Goal: Task Accomplishment & Management: Manage account settings

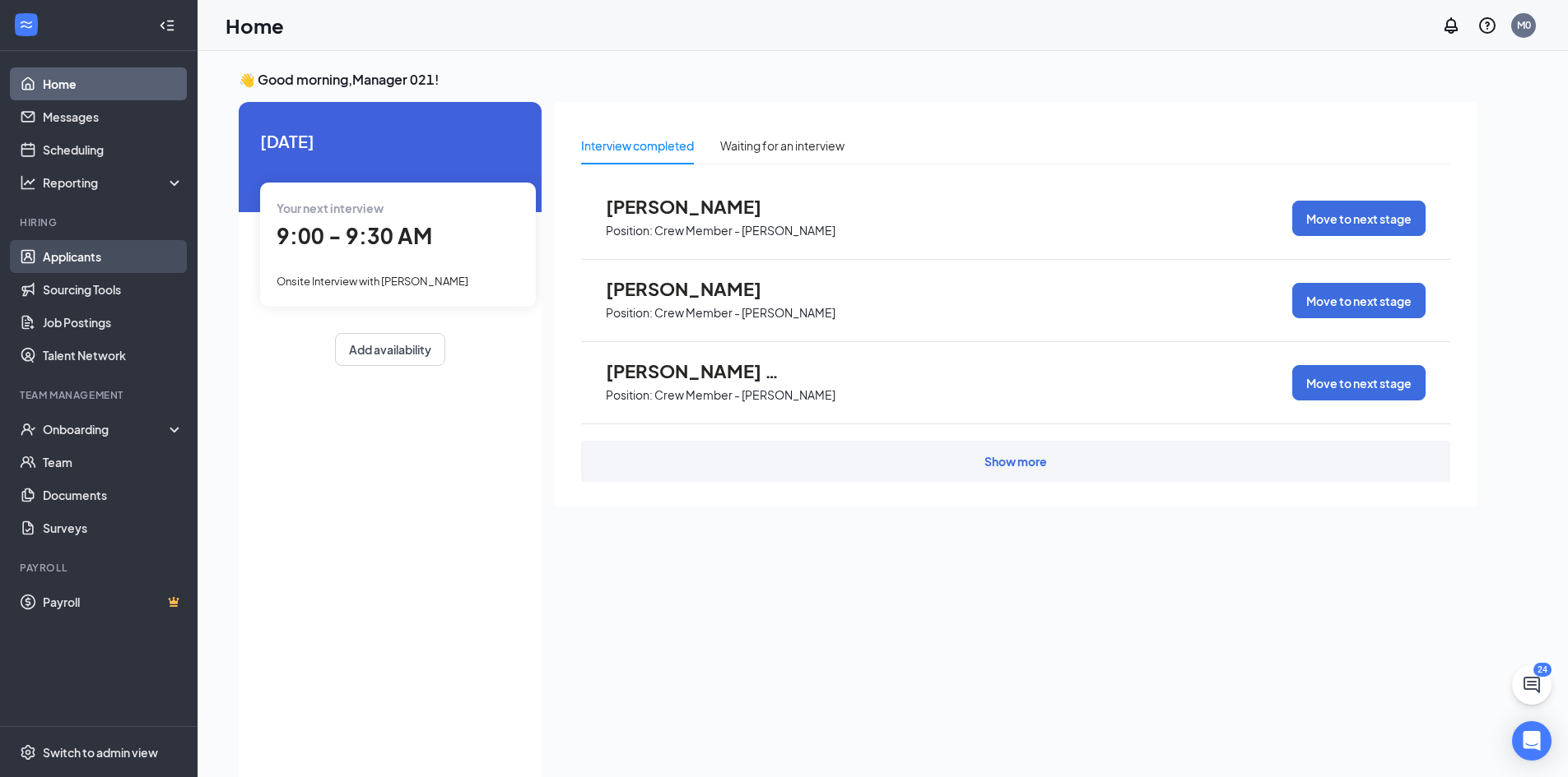
click at [112, 256] on link "Applicants" at bounding box center [113, 257] width 141 height 33
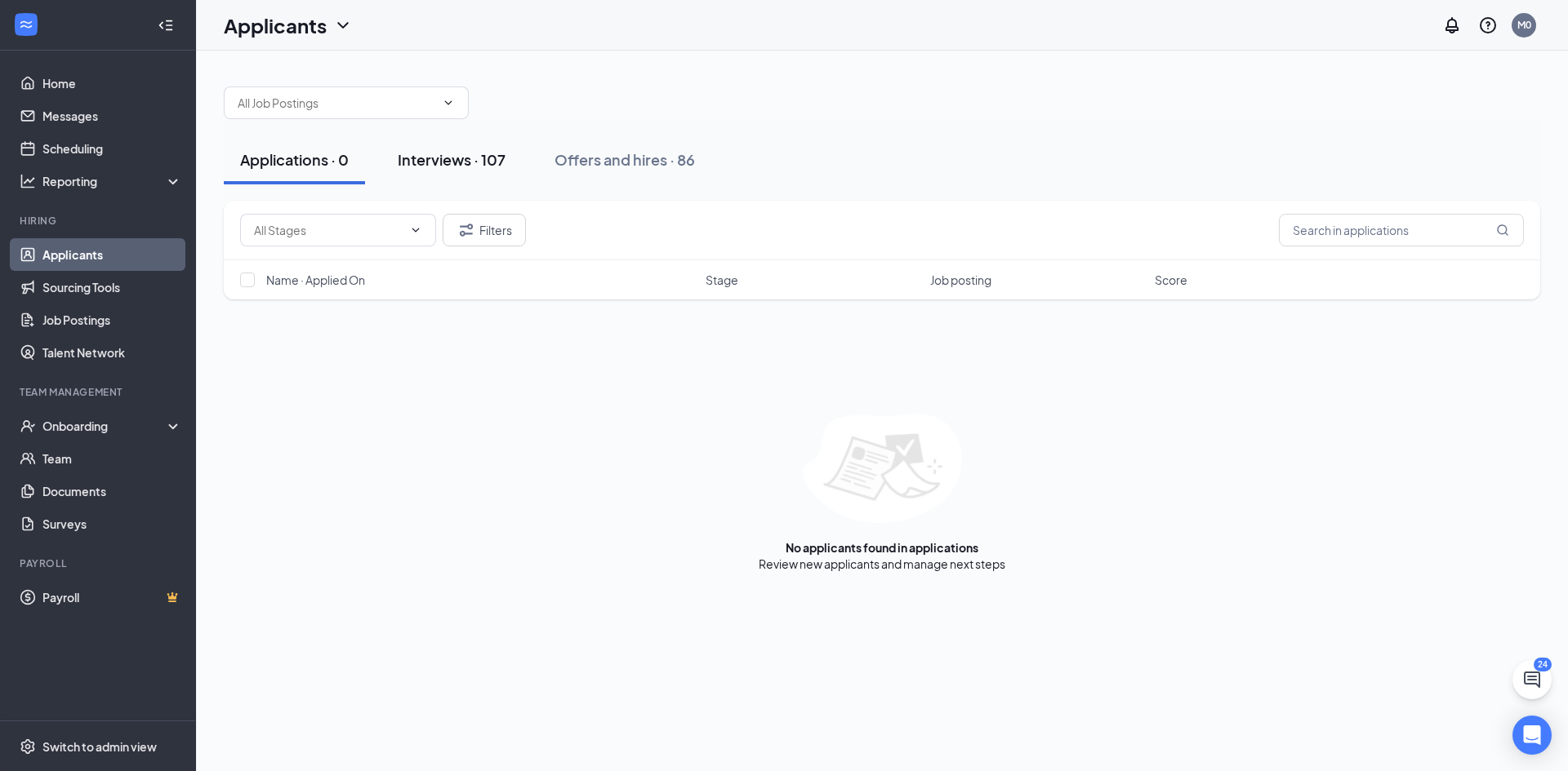
click at [426, 164] on div "Interviews · 107" at bounding box center [452, 160] width 108 height 20
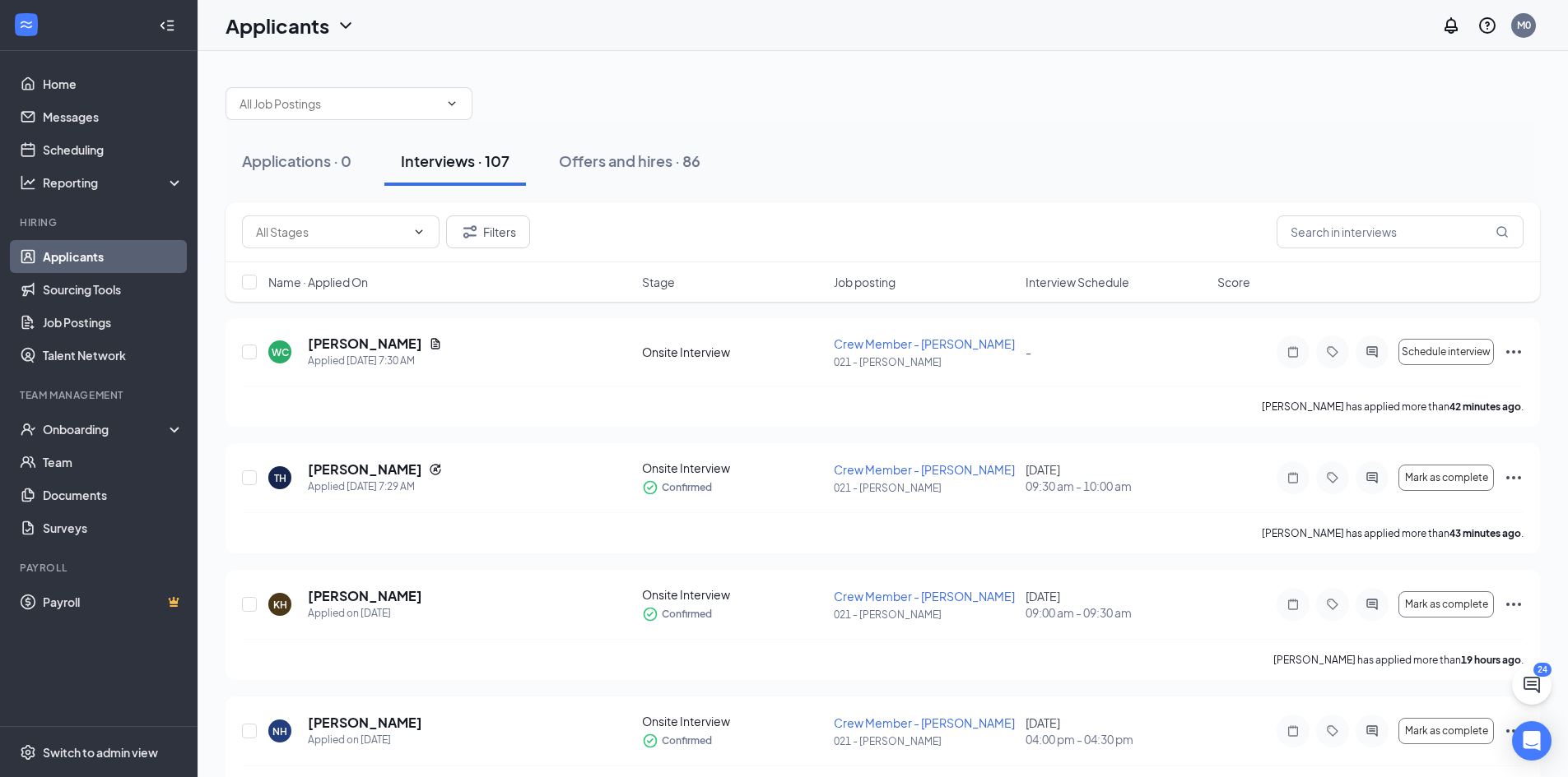
click at [429, 166] on div "Interviews · 107" at bounding box center [455, 161] width 109 height 21
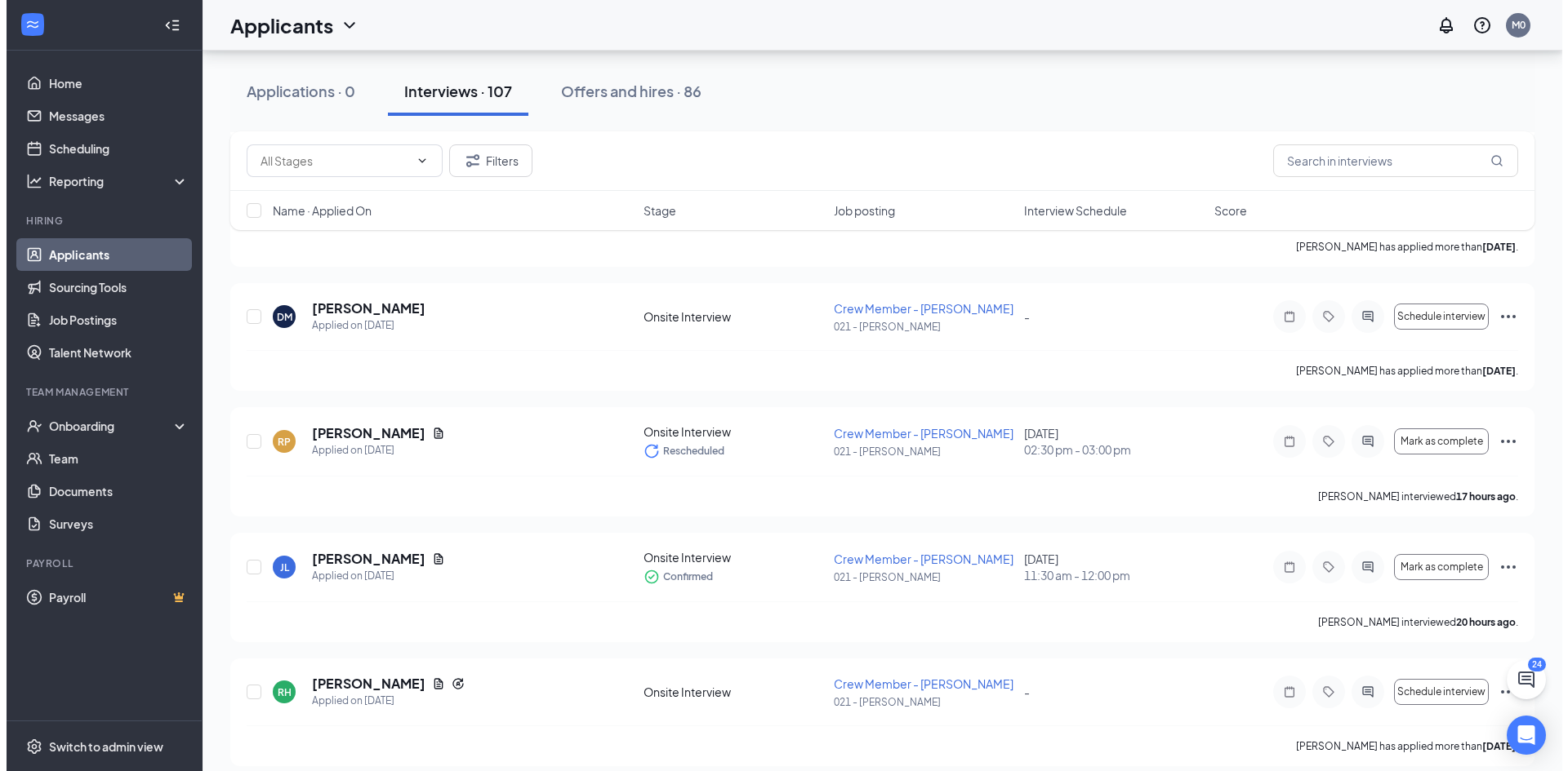
scroll to position [1143, 0]
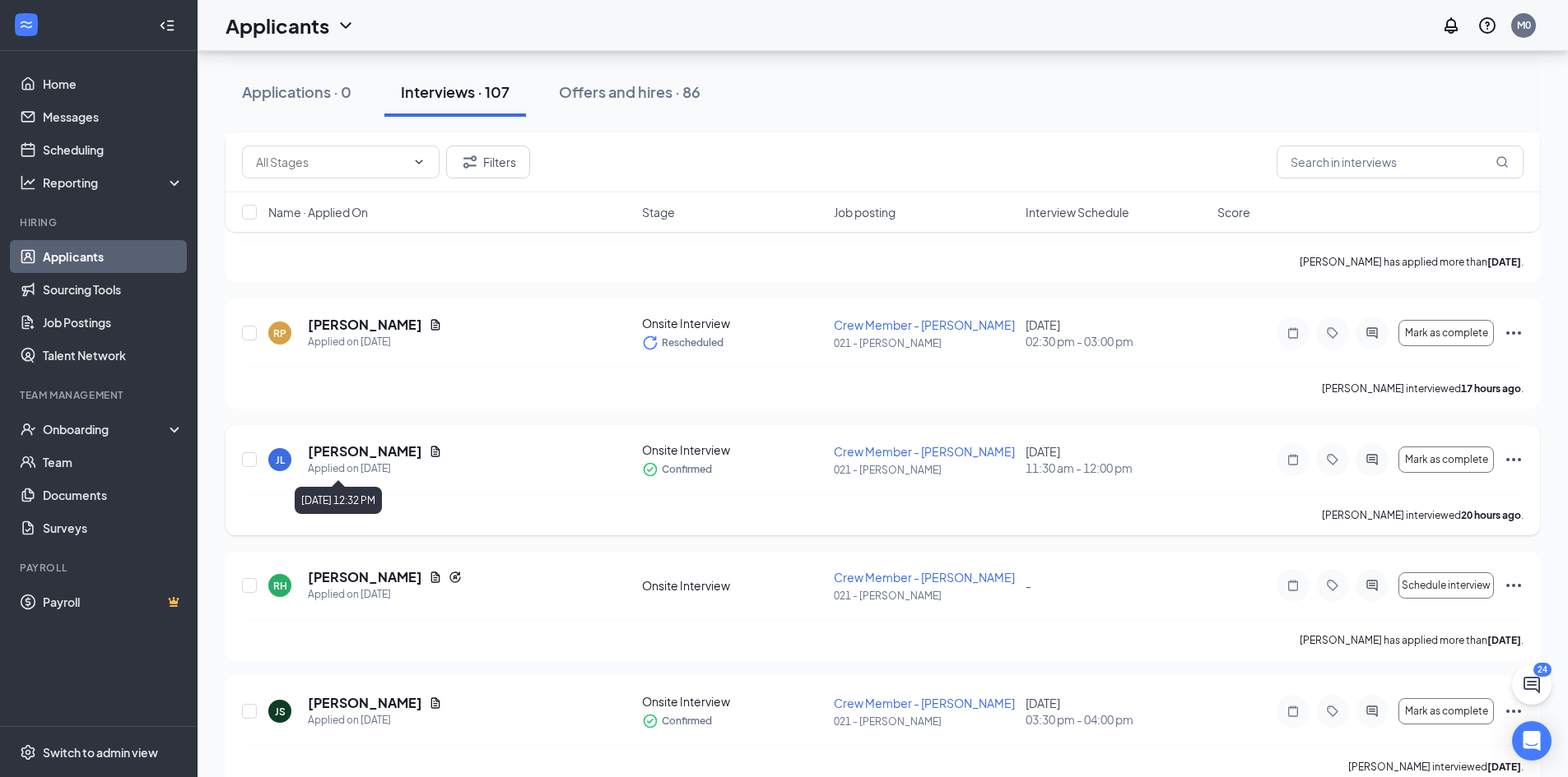
click at [394, 467] on div "Applied on [DATE]" at bounding box center [375, 469] width 134 height 17
click at [392, 461] on div "Applied on [DATE]" at bounding box center [375, 469] width 134 height 17
click at [1365, 461] on icon "ActiveChat" at bounding box center [1371, 460] width 20 height 13
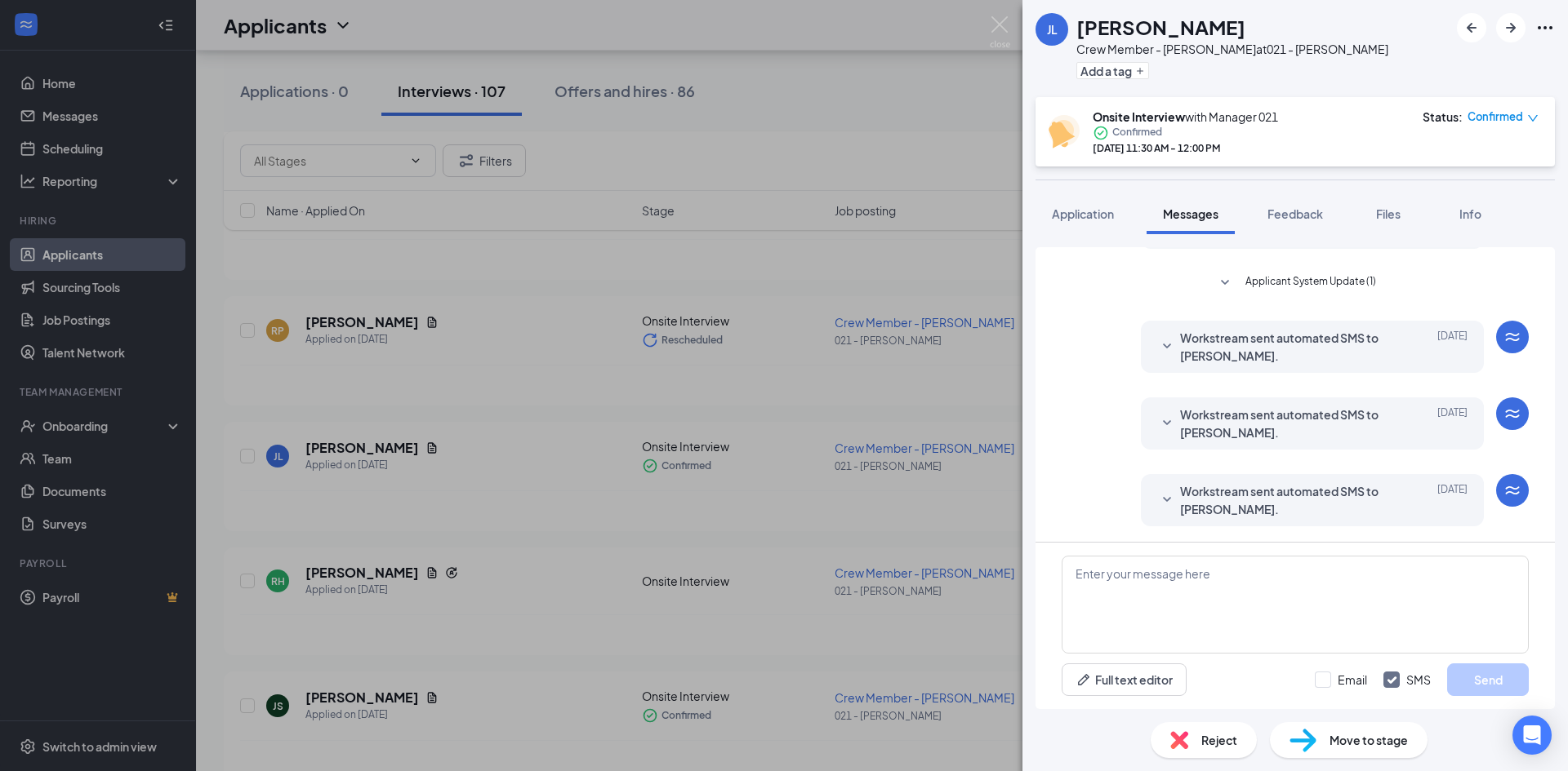
scroll to position [231, 0]
click at [307, 472] on div "[PERSON_NAME] Crew Member - [PERSON_NAME] at 021 - [PERSON_NAME] Add a tag Onsi…" at bounding box center [784, 386] width 1568 height 771
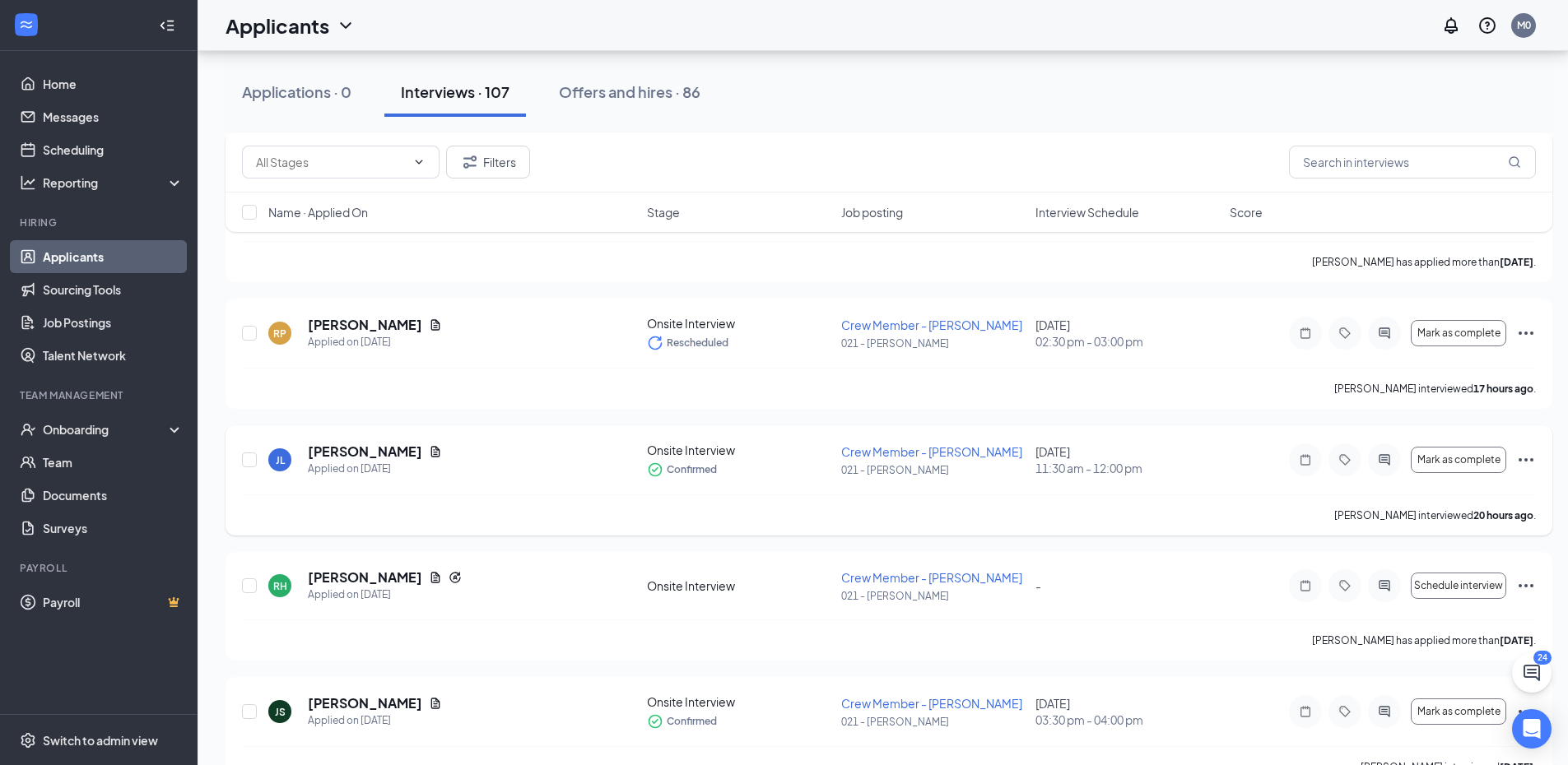
click at [261, 458] on div "[PERSON_NAME] Applied on [DATE] Onsite Interview Confirmed Crew Member - [PERSO…" at bounding box center [888, 468] width 1294 height 52
click at [270, 451] on div "[PERSON_NAME] Applied on [DATE]" at bounding box center [452, 460] width 369 height 35
click at [285, 463] on div "JL" at bounding box center [279, 460] width 23 height 23
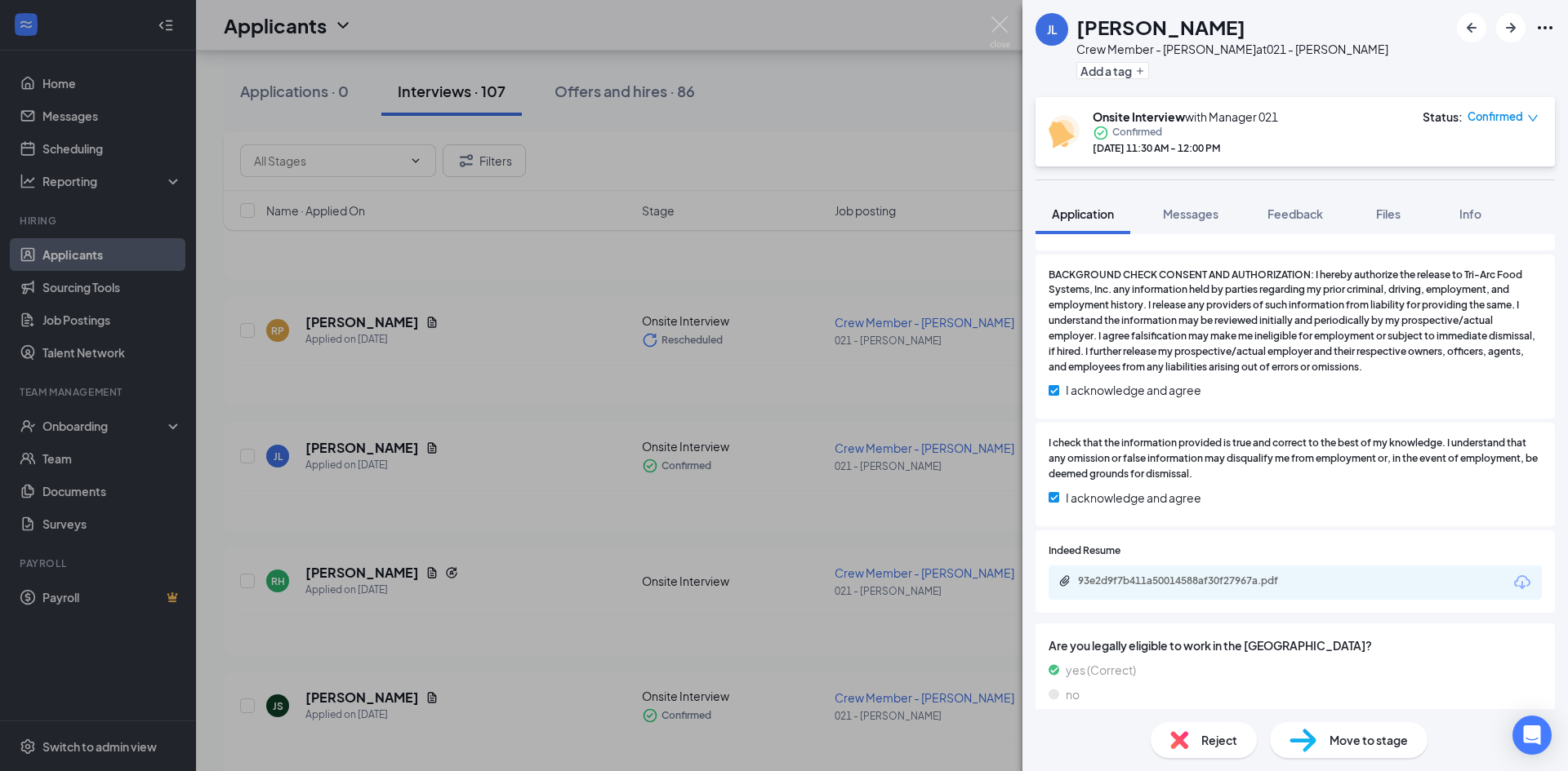
scroll to position [2285, 0]
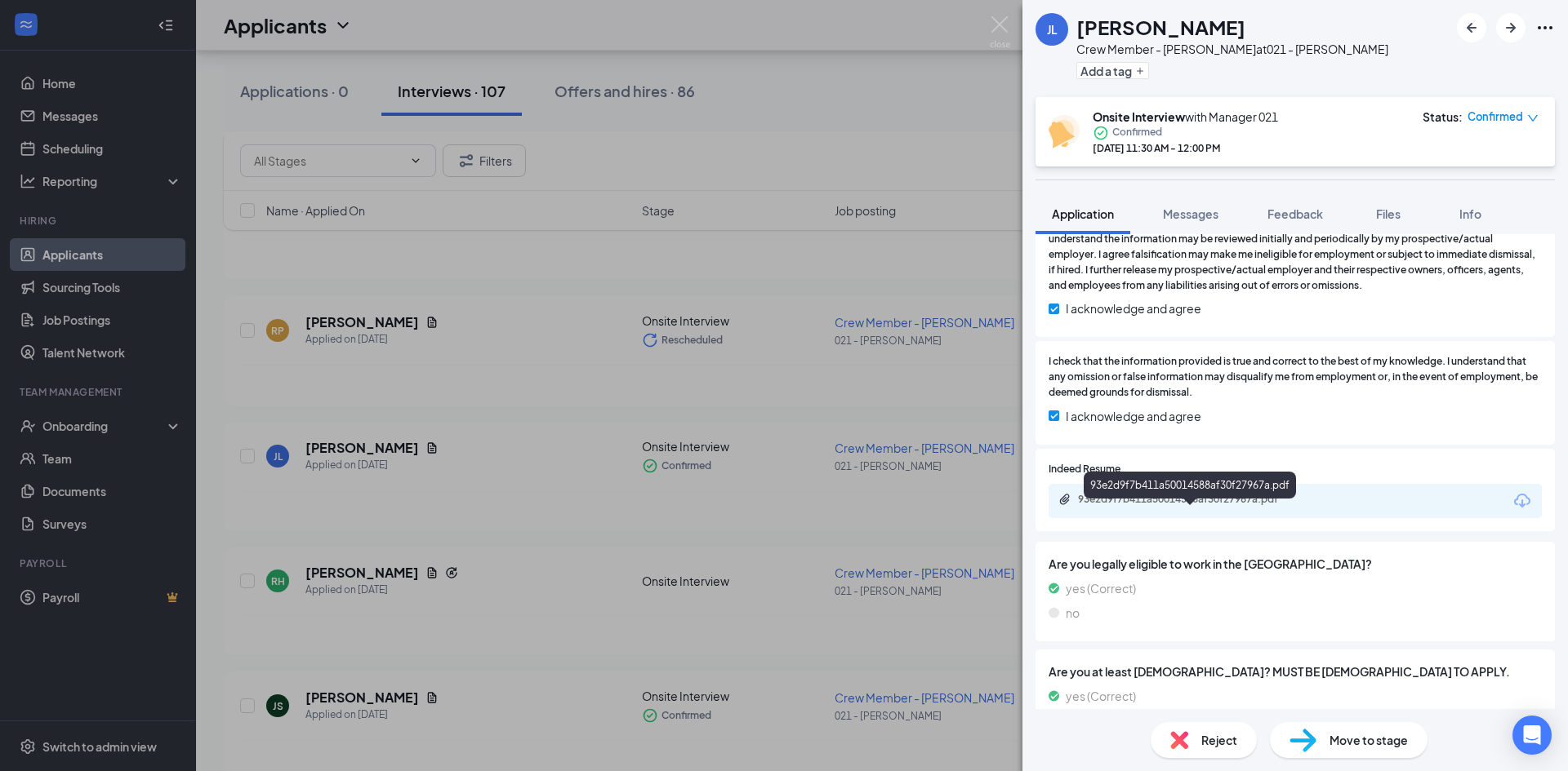
click at [1162, 506] on div "93e2d9f7b411a50014588af30f27967a.pdf" at bounding box center [1192, 500] width 229 height 13
click at [1548, 29] on icon "Ellipses" at bounding box center [1545, 27] width 20 height 20
click at [1538, 27] on icon "Ellipses" at bounding box center [1545, 27] width 20 height 20
click at [1445, 66] on link "View full application" at bounding box center [1421, 57] width 105 height 18
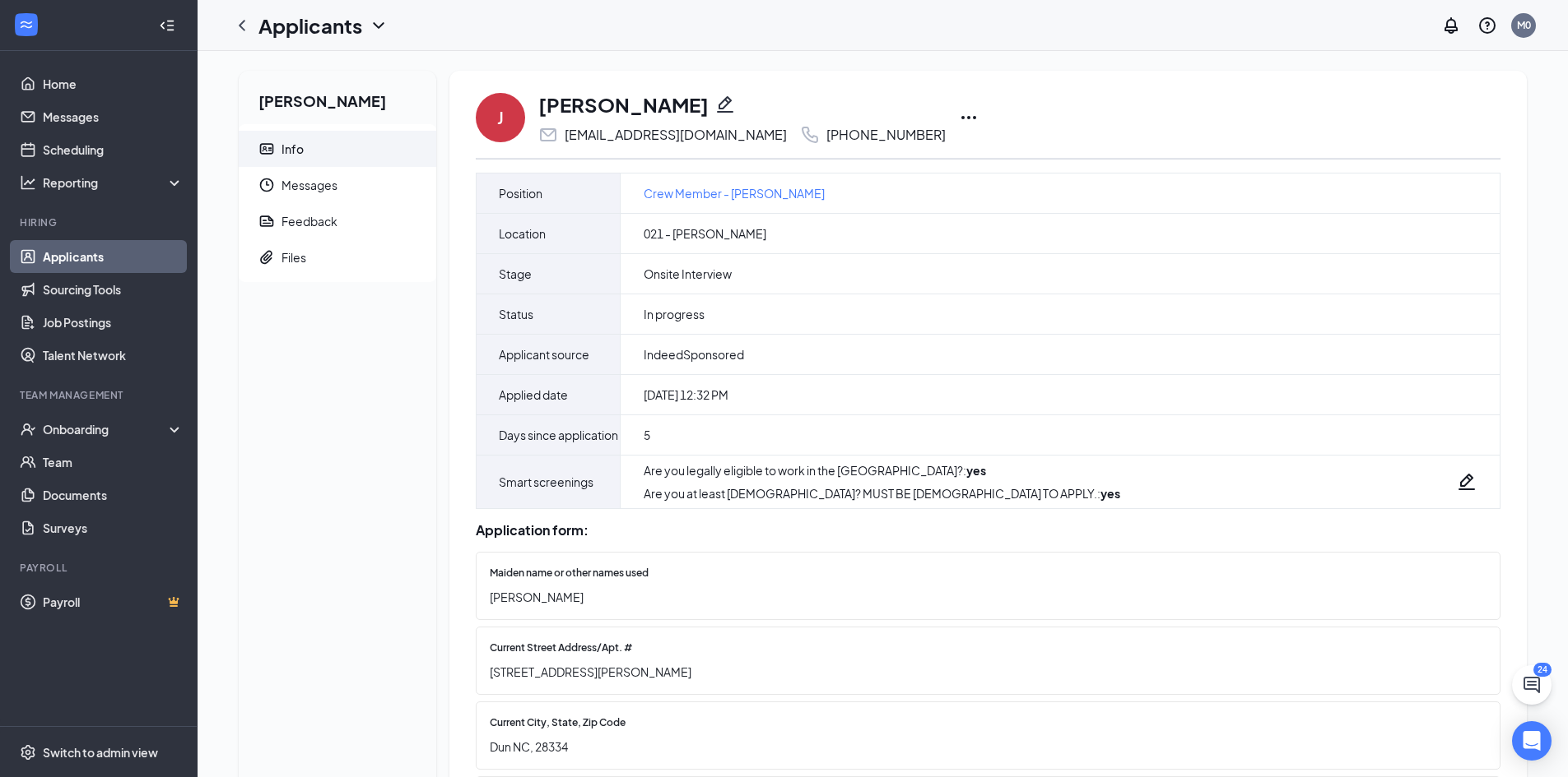
drag, startPoint x: 1034, startPoint y: 34, endPoint x: 998, endPoint y: 82, distance: 60.0
